Goal: Task Accomplishment & Management: Use online tool/utility

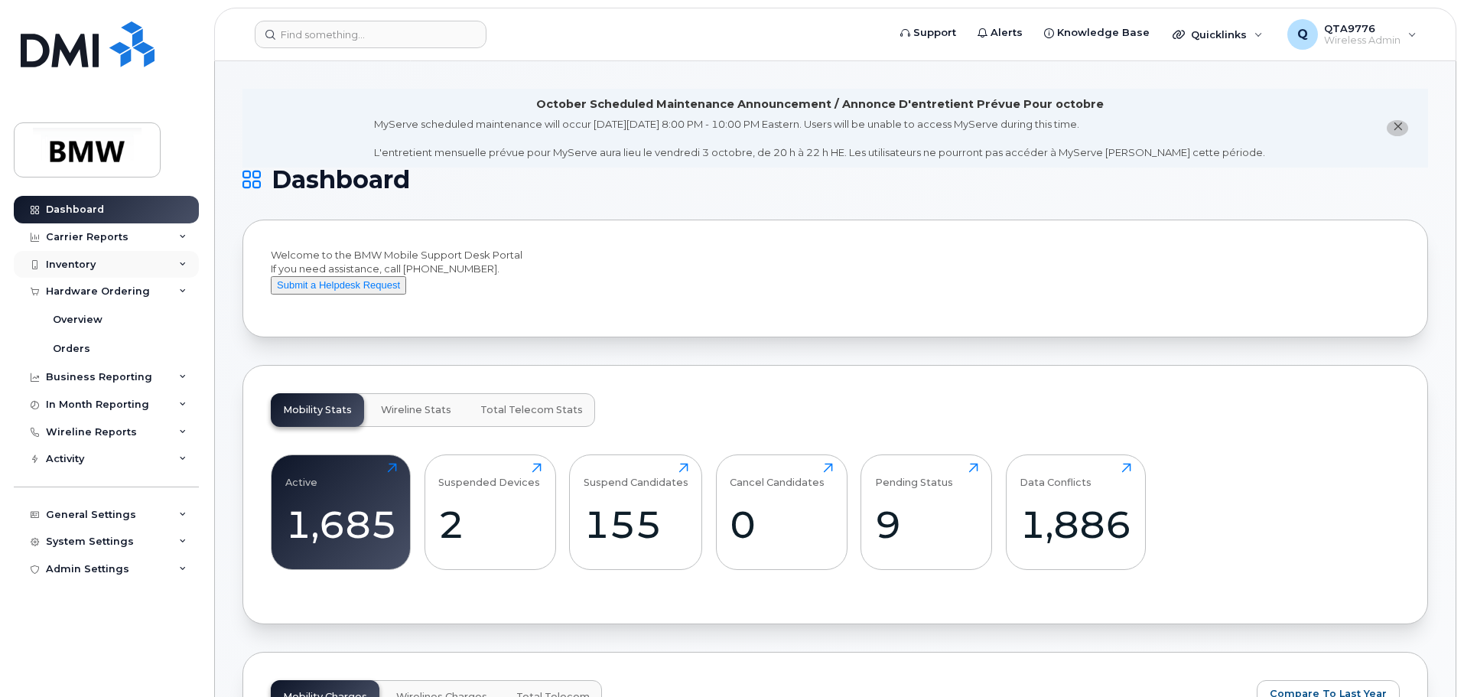
click at [170, 263] on div "Inventory" at bounding box center [106, 265] width 185 height 28
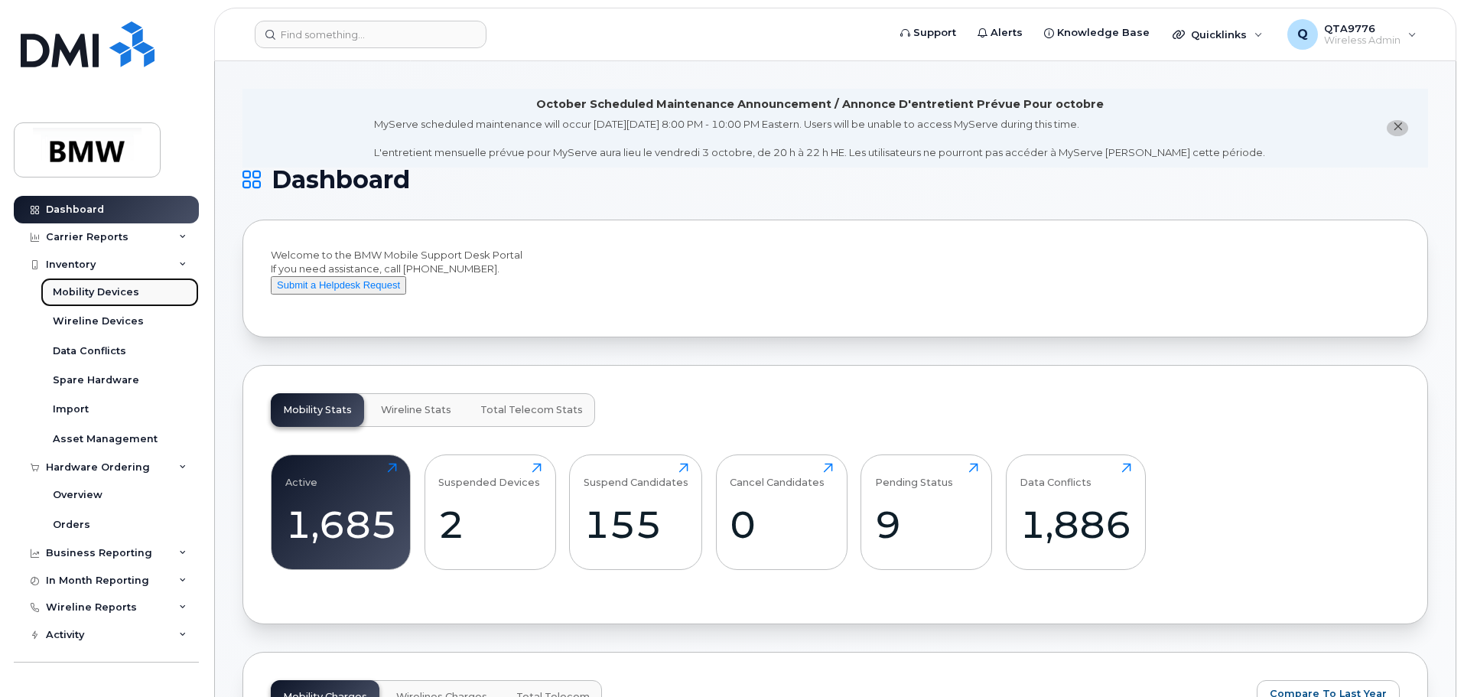
click at [89, 292] on div "Mobility Devices" at bounding box center [96, 292] width 86 height 14
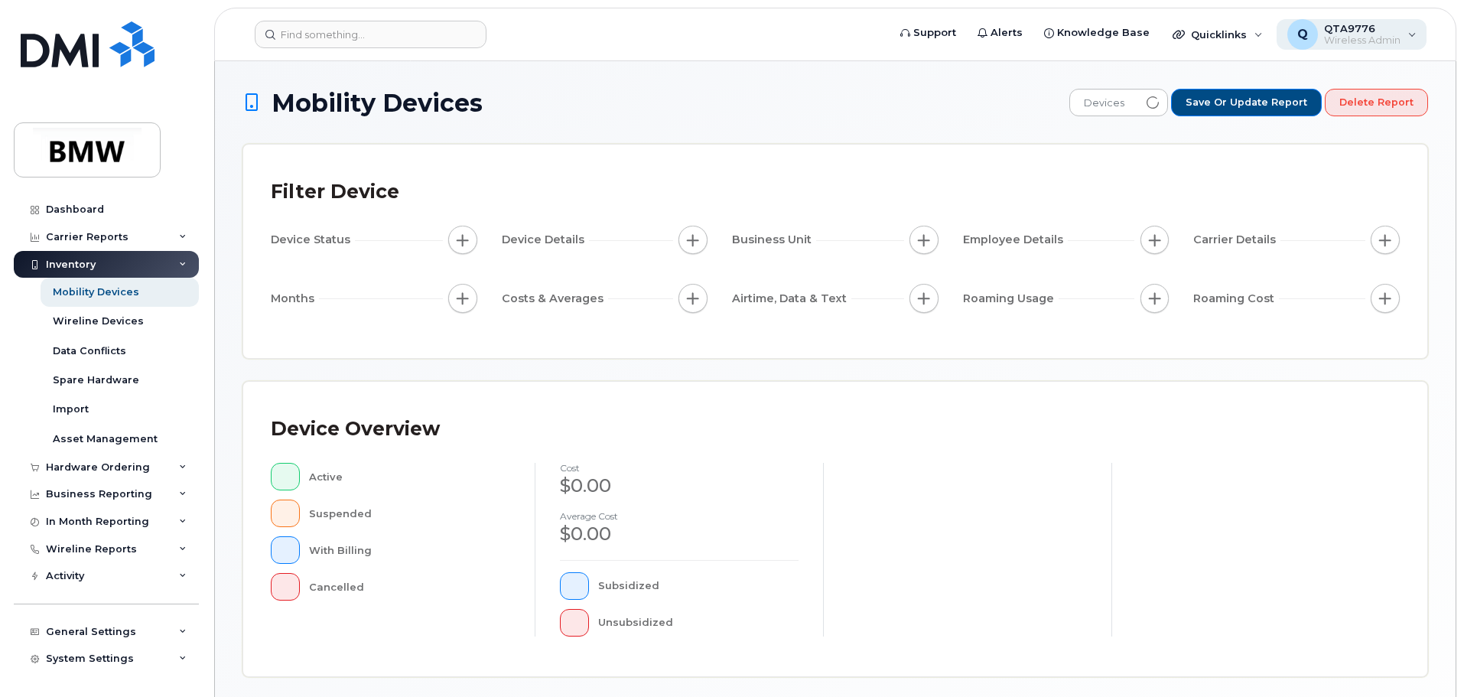
click at [1408, 38] on div "Q QTA9776 Wireless Admin" at bounding box center [1351, 34] width 151 height 31
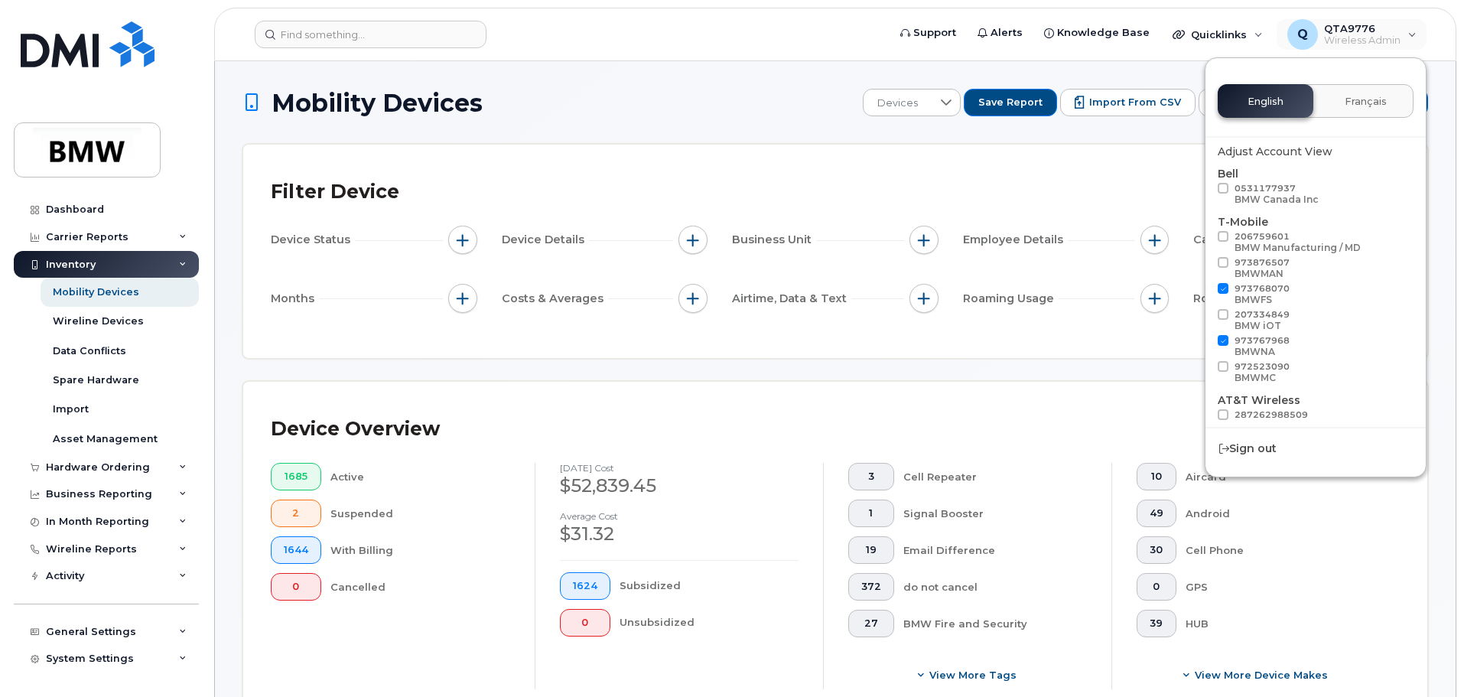
click at [1226, 259] on span at bounding box center [1223, 262] width 11 height 11
click at [1207, 259] on input "973876507 BMWMAN" at bounding box center [1203, 261] width 8 height 8
checkbox input "true"
click at [1141, 385] on div "Device Overview 1685 Active 2 Suspended 1644 With Billing 0 Cancelled [DATE] co…" at bounding box center [835, 555] width 1184 height 347
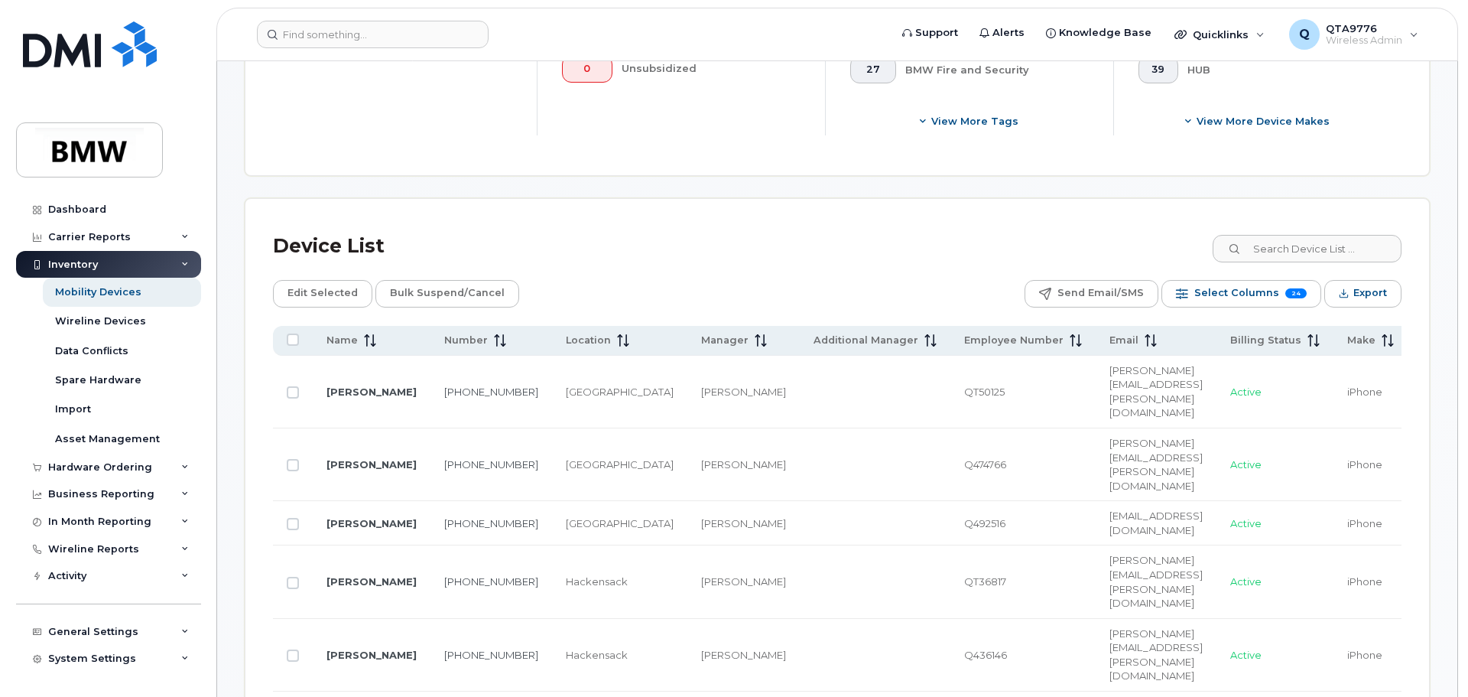
scroll to position [612, 0]
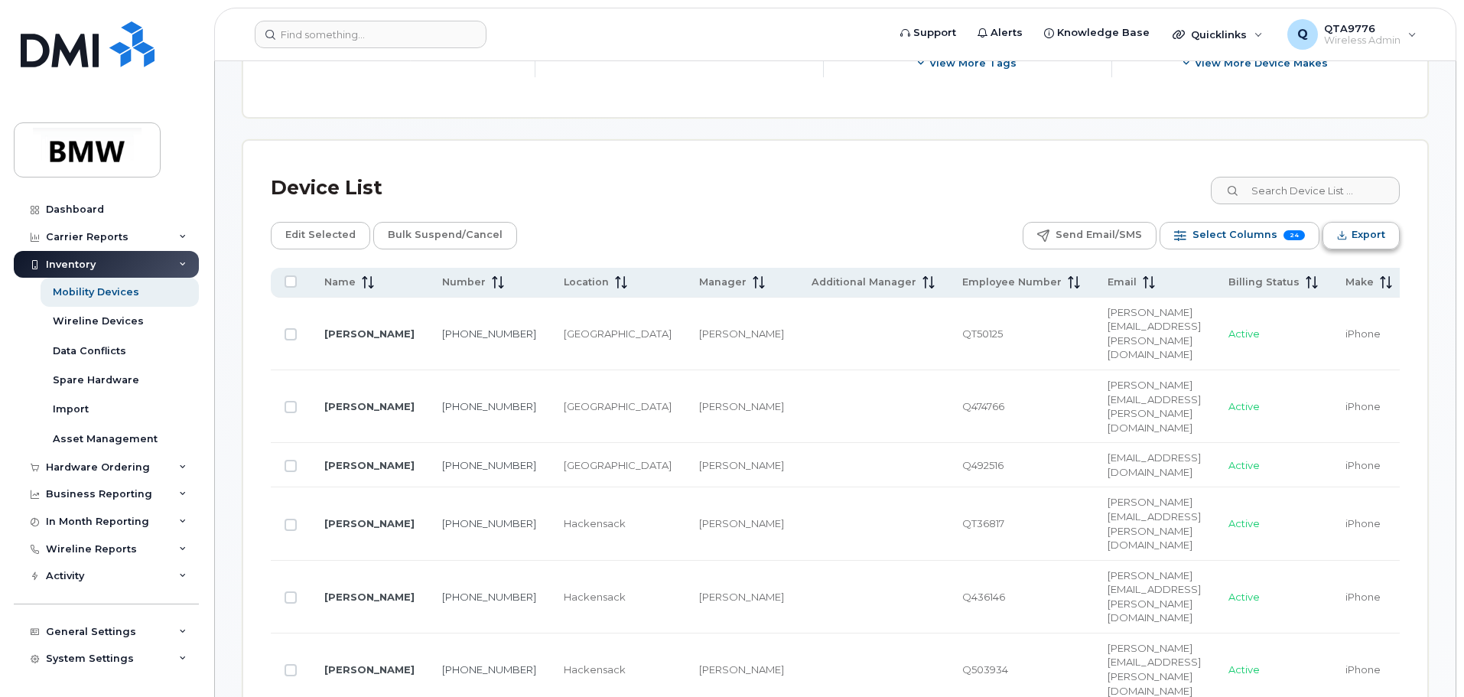
click at [1356, 237] on span "Export" at bounding box center [1368, 234] width 34 height 23
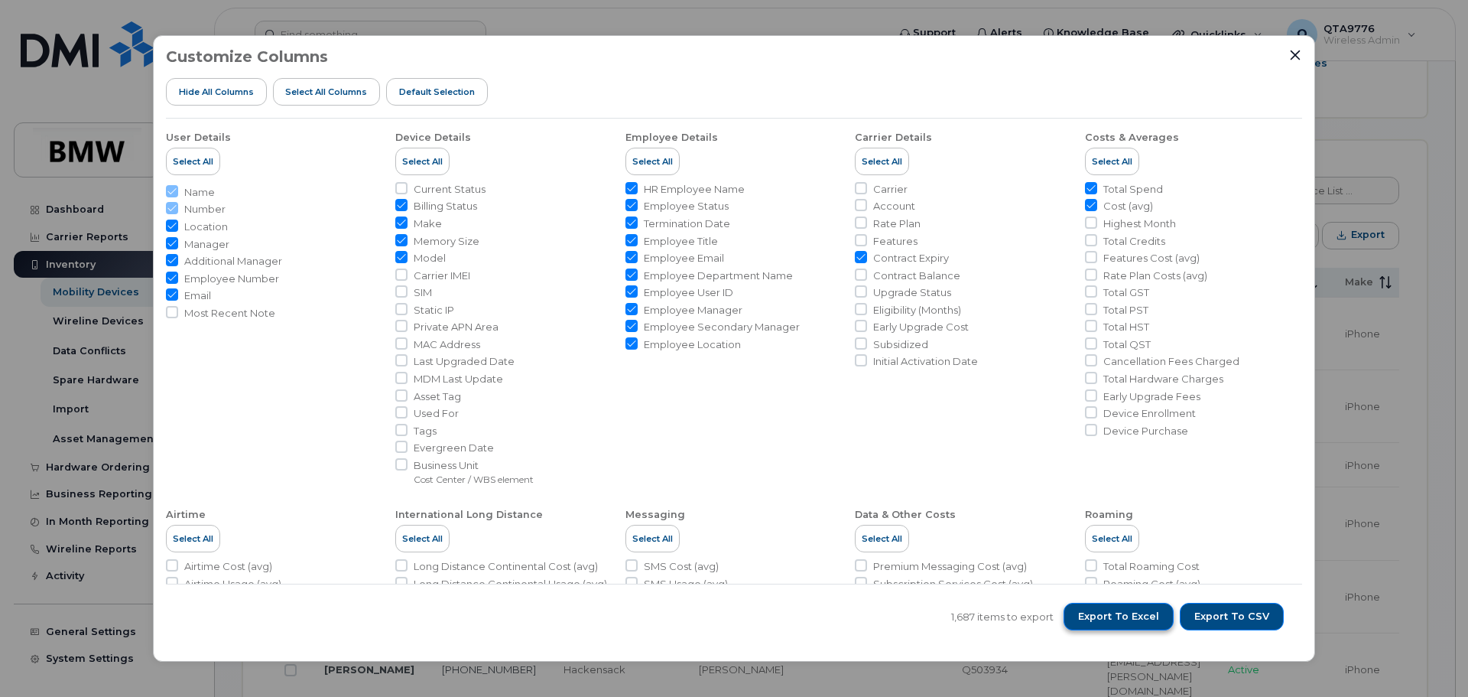
click at [1146, 619] on span "Export to Excel" at bounding box center [1118, 617] width 81 height 14
click at [1292, 50] on icon "Close" at bounding box center [1296, 55] width 10 height 10
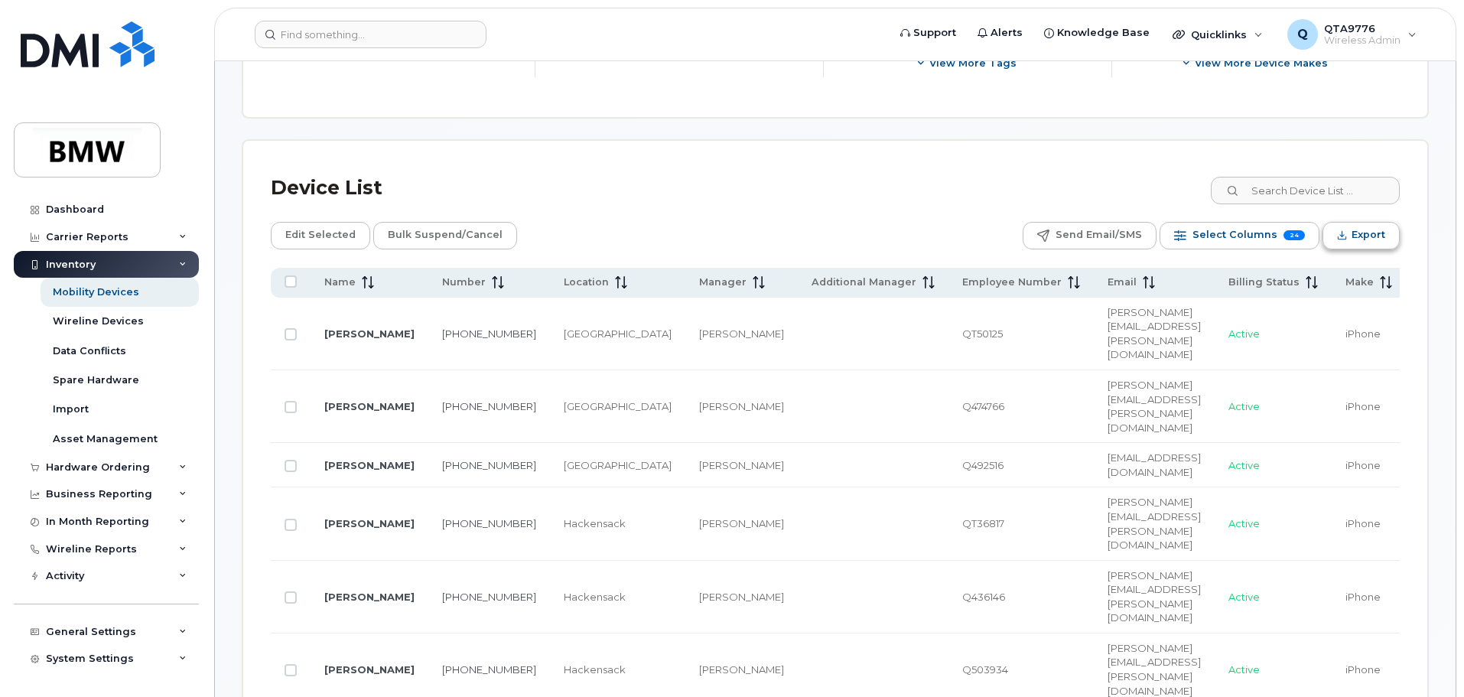
click at [1350, 229] on button "Export" at bounding box center [1360, 236] width 77 height 28
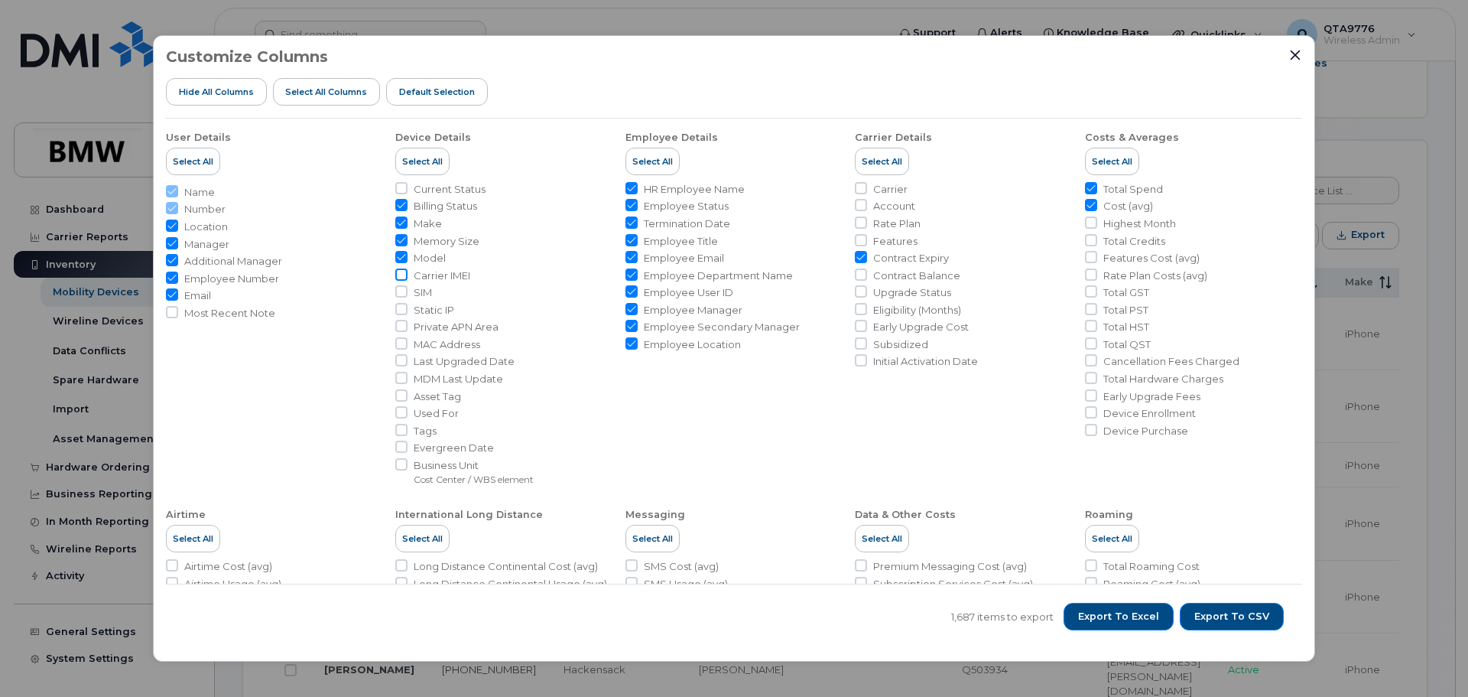
click at [401, 277] on input "Carrier IMEI" at bounding box center [401, 274] width 12 height 12
checkbox input "true"
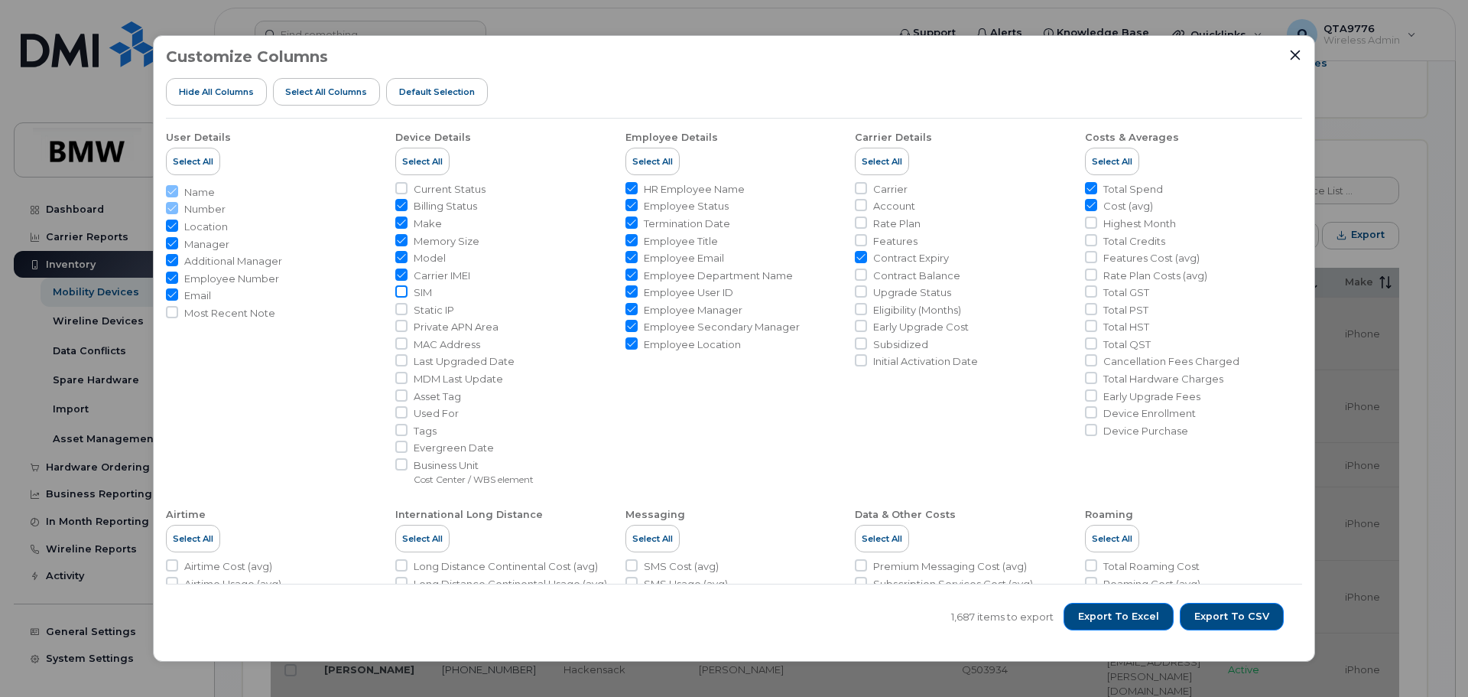
click at [397, 291] on input "SIM" at bounding box center [401, 291] width 12 height 12
checkbox input "true"
click at [409, 160] on span "Select All" at bounding box center [422, 161] width 41 height 12
checkbox input "true"
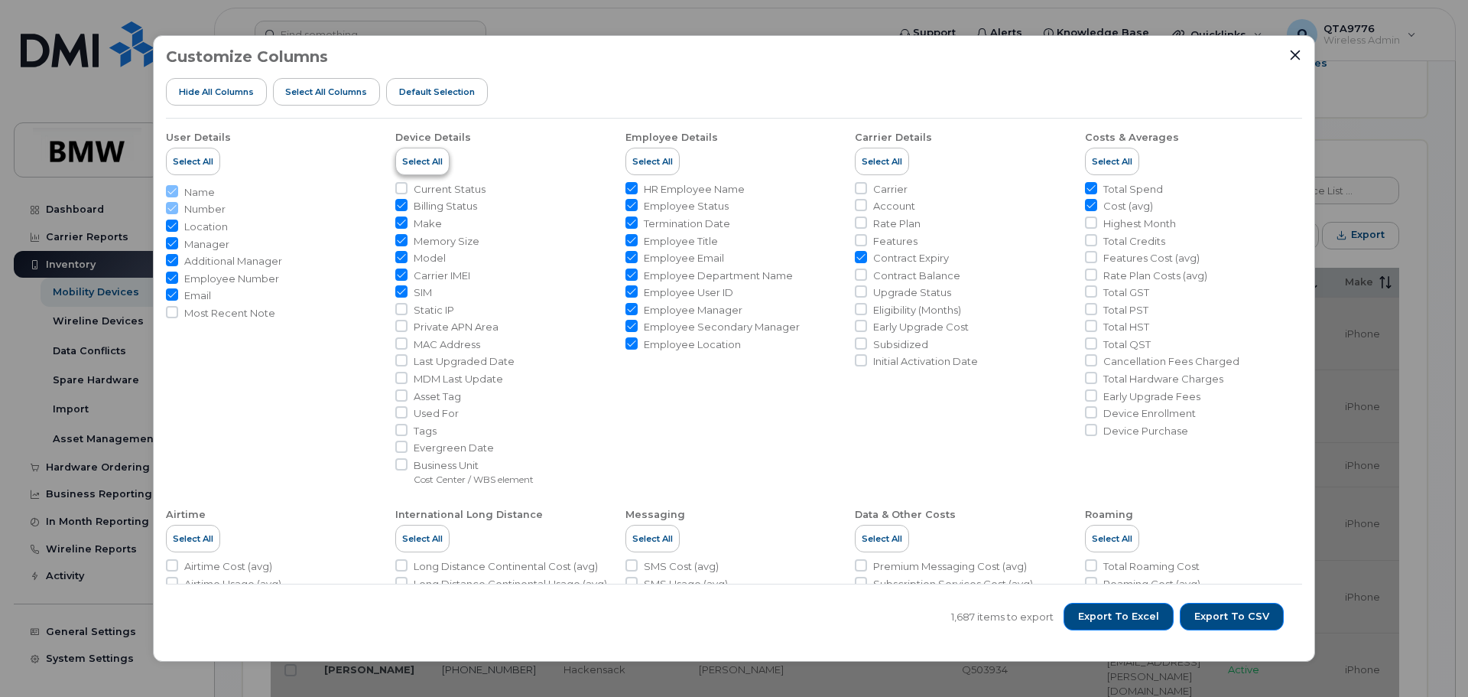
checkbox input "true"
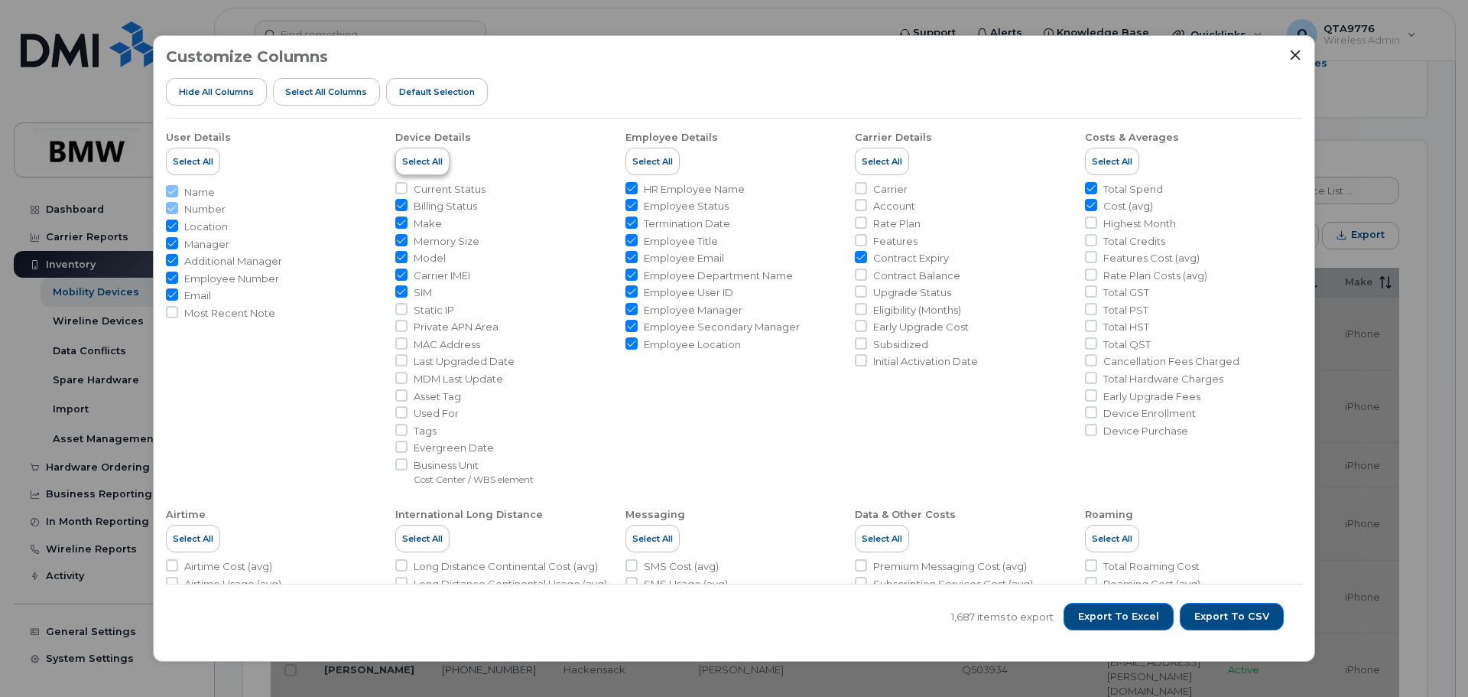
checkbox input "true"
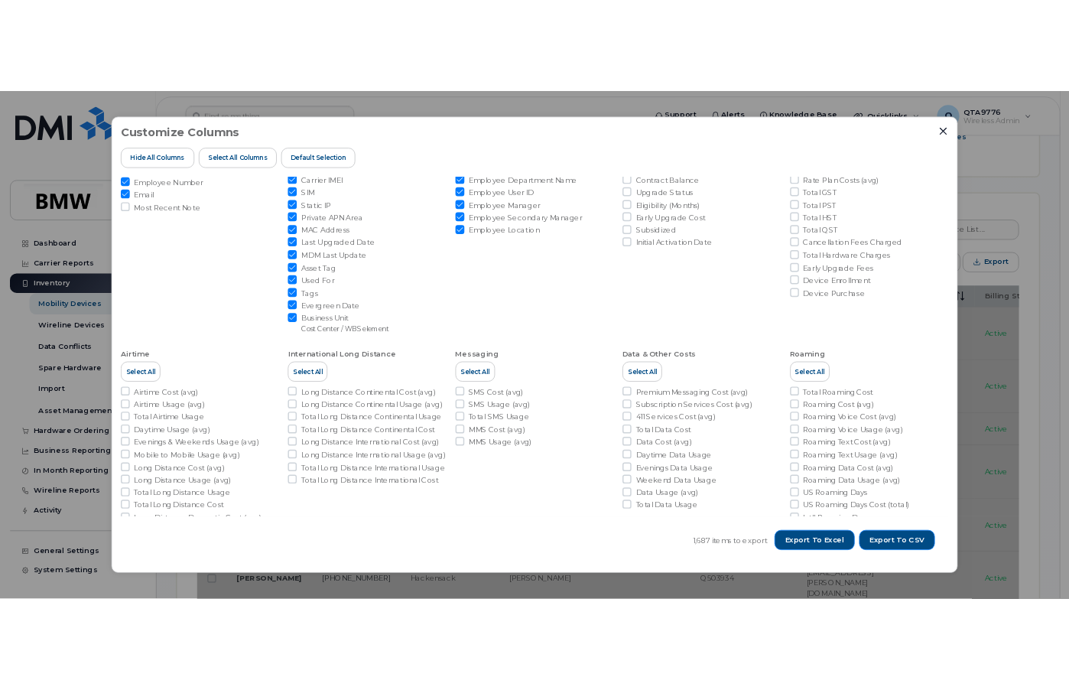
scroll to position [229, 0]
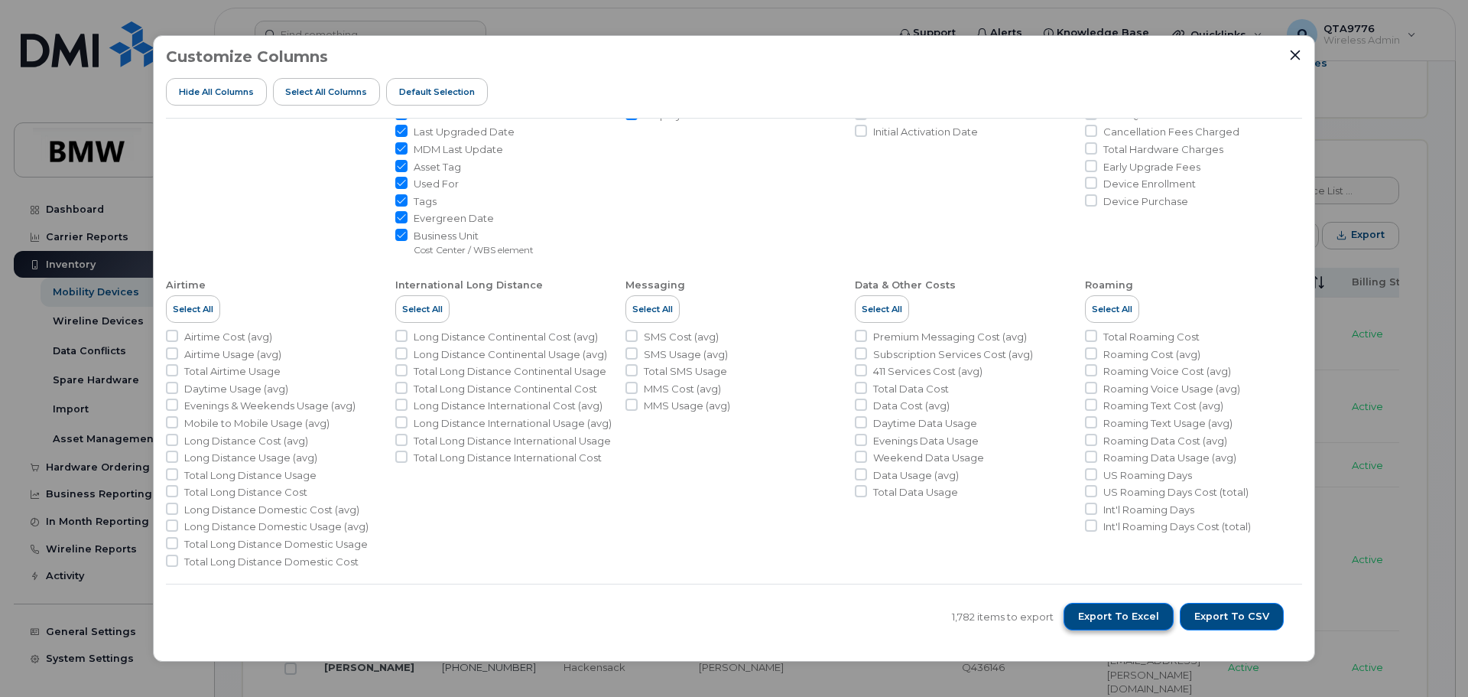
click at [1144, 615] on span "Export to Excel" at bounding box center [1118, 617] width 81 height 14
drag, startPoint x: 1296, startPoint y: 56, endPoint x: 1271, endPoint y: 63, distance: 26.2
click at [1296, 55] on icon "Close" at bounding box center [1296, 55] width 10 height 10
